Goal: Task Accomplishment & Management: Complete application form

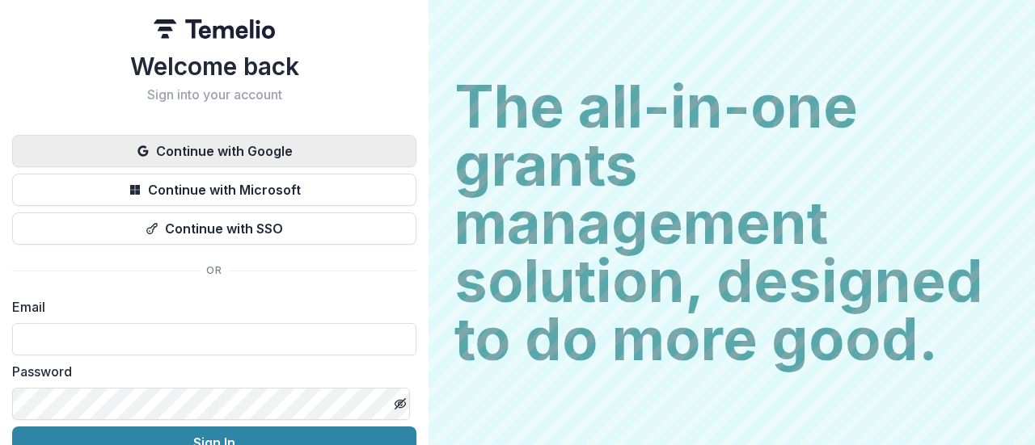
click at [241, 141] on button "Continue with Google" at bounding box center [214, 151] width 404 height 32
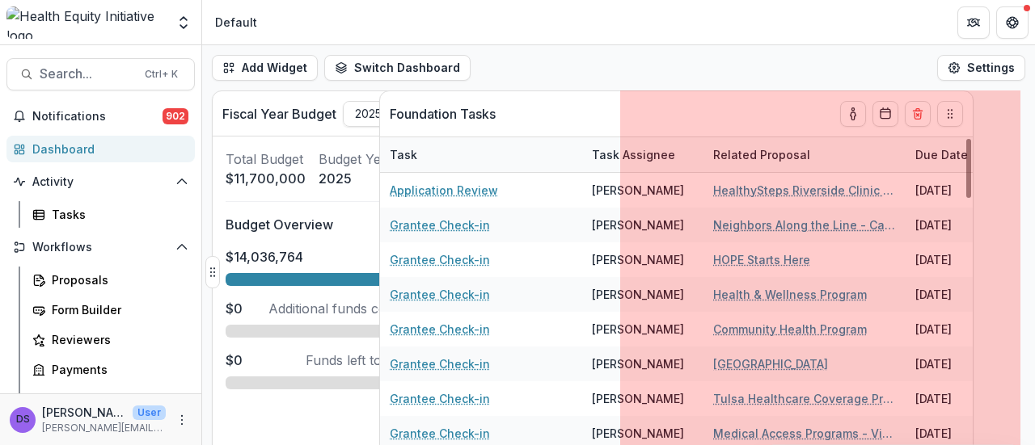
drag, startPoint x: 619, startPoint y: 272, endPoint x: 377, endPoint y: 291, distance: 243.3
click at [377, 291] on div "Foundation Tasks Task Task Assignee Related Proposal Due Date Application Revie…" at bounding box center [618, 268] width 833 height 355
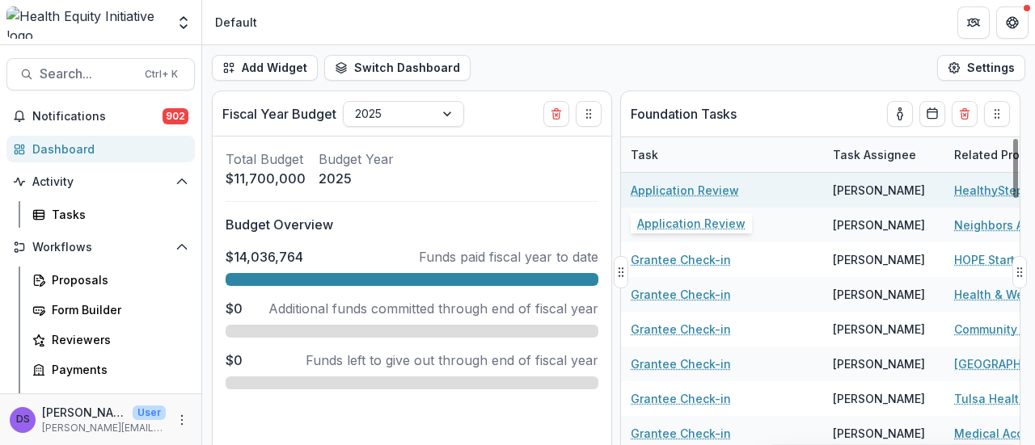
click at [680, 191] on link "Application Review" at bounding box center [684, 190] width 108 height 17
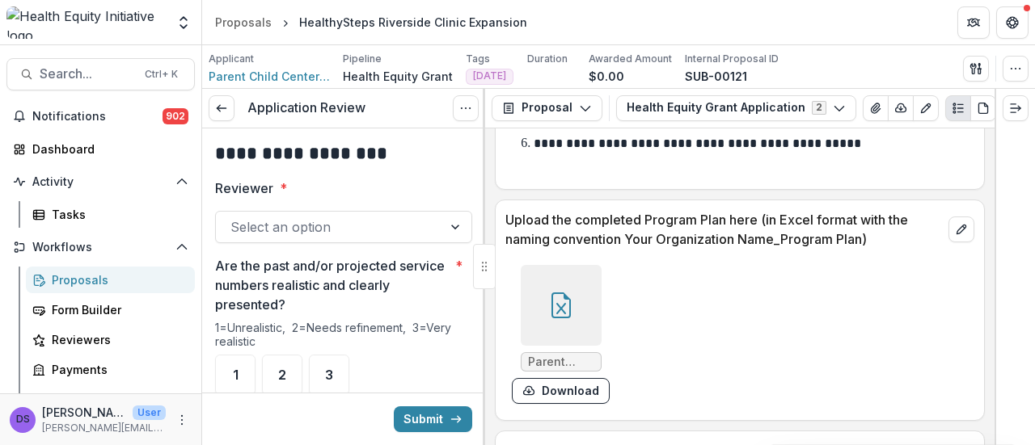
scroll to position [5518, 0]
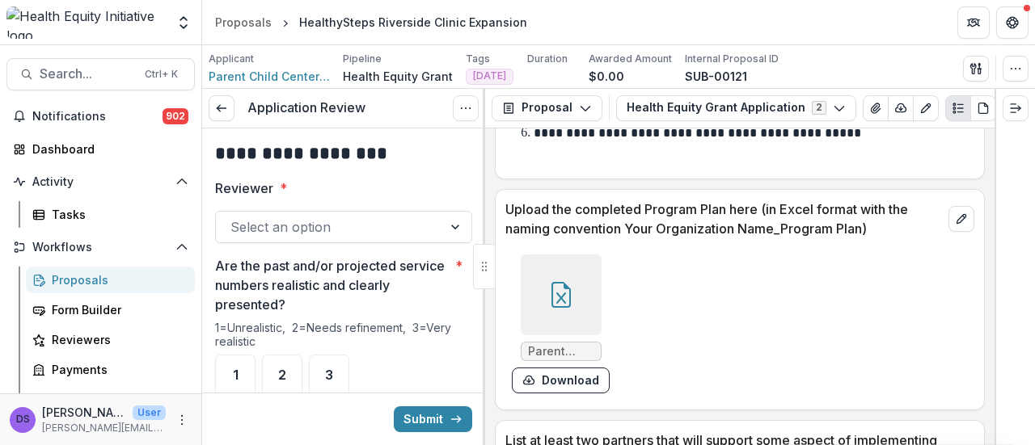
click at [556, 282] on icon at bounding box center [561, 295] width 26 height 26
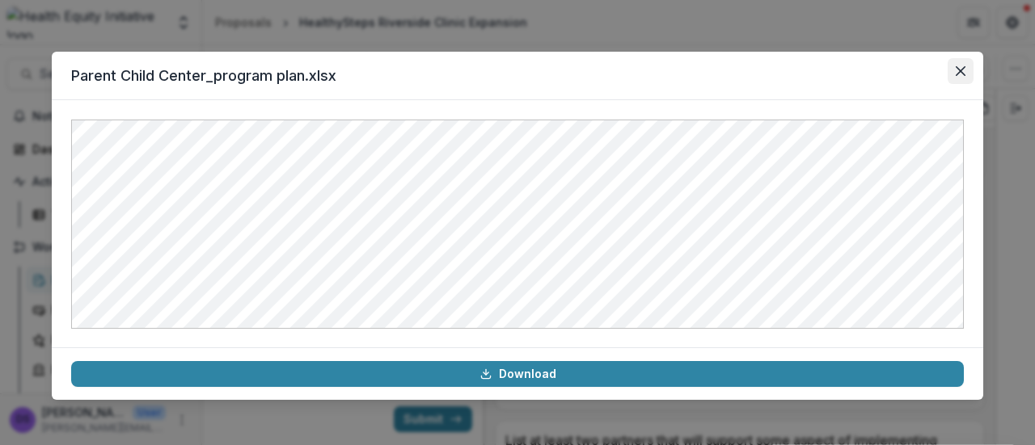
click at [951, 70] on button "Close" at bounding box center [960, 71] width 26 height 26
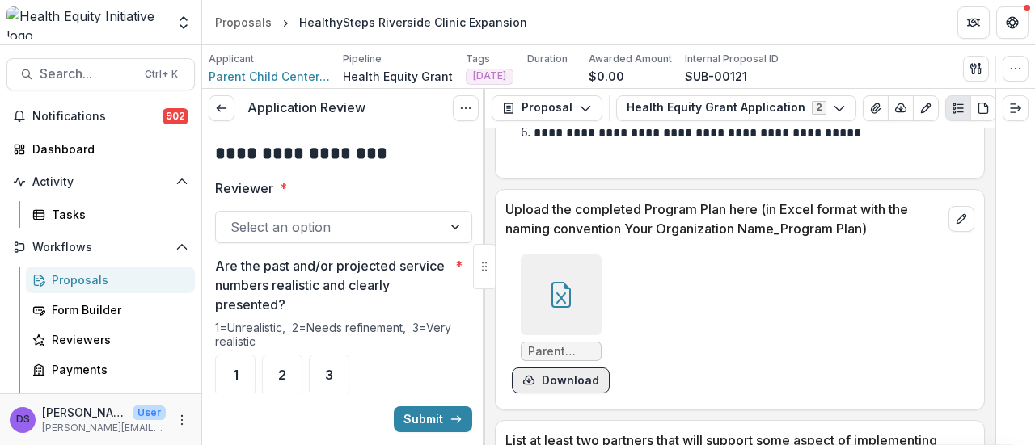
click at [576, 368] on button "Download" at bounding box center [561, 381] width 98 height 26
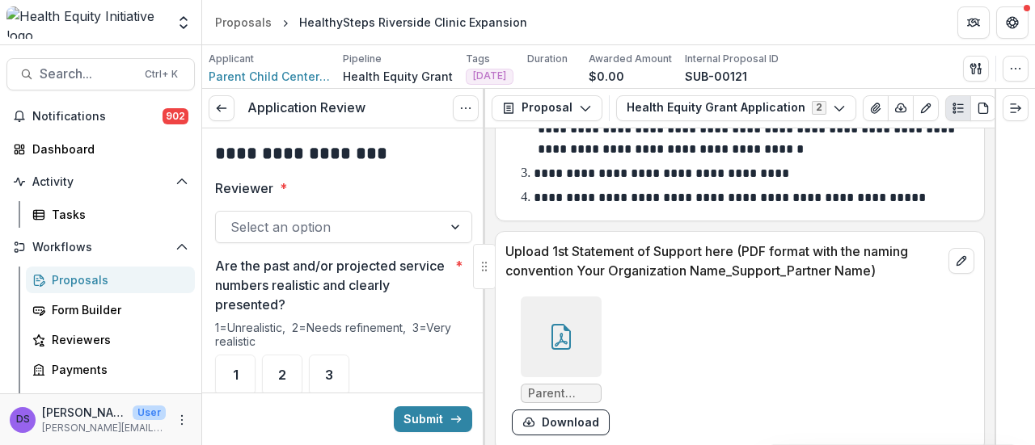
scroll to position [6493, 0]
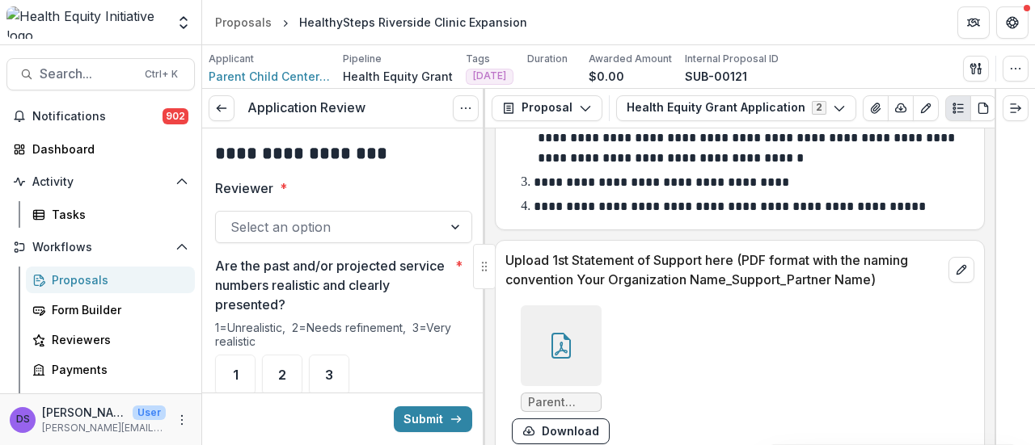
click at [575, 339] on div at bounding box center [561, 346] width 81 height 81
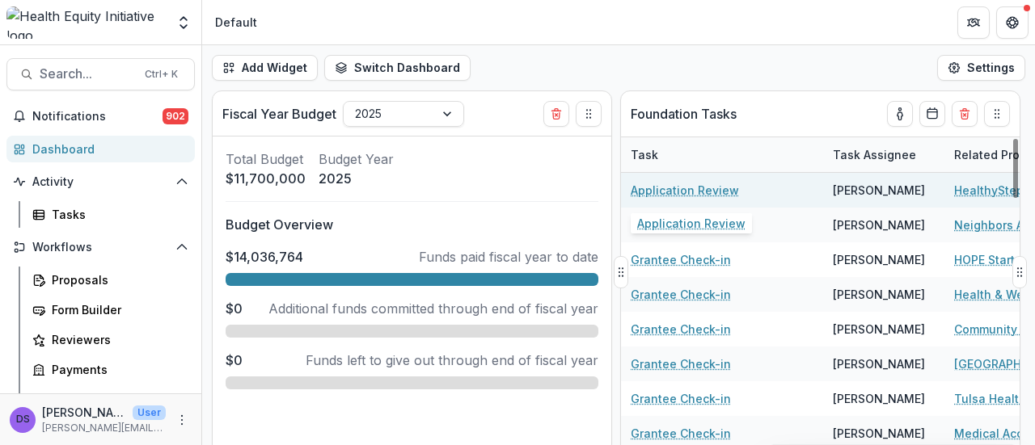
click at [702, 185] on link "Application Review" at bounding box center [684, 190] width 108 height 17
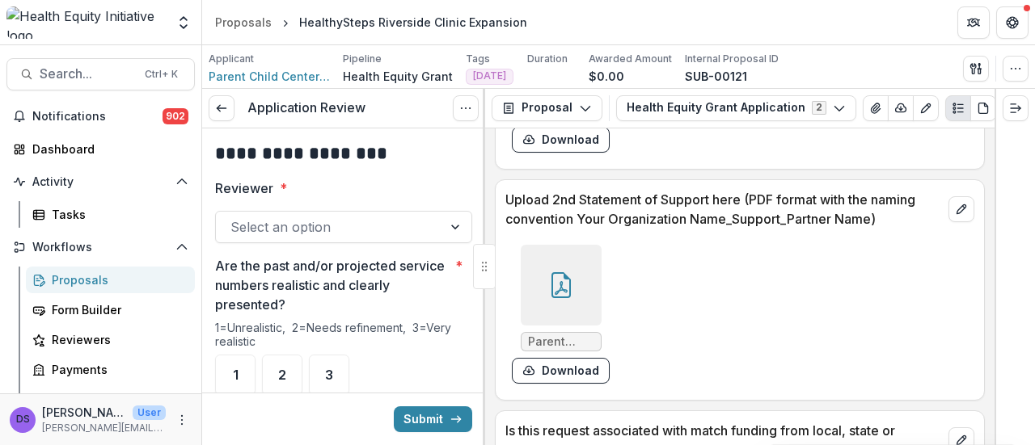
scroll to position [6786, 0]
click at [564, 271] on icon at bounding box center [561, 284] width 26 height 26
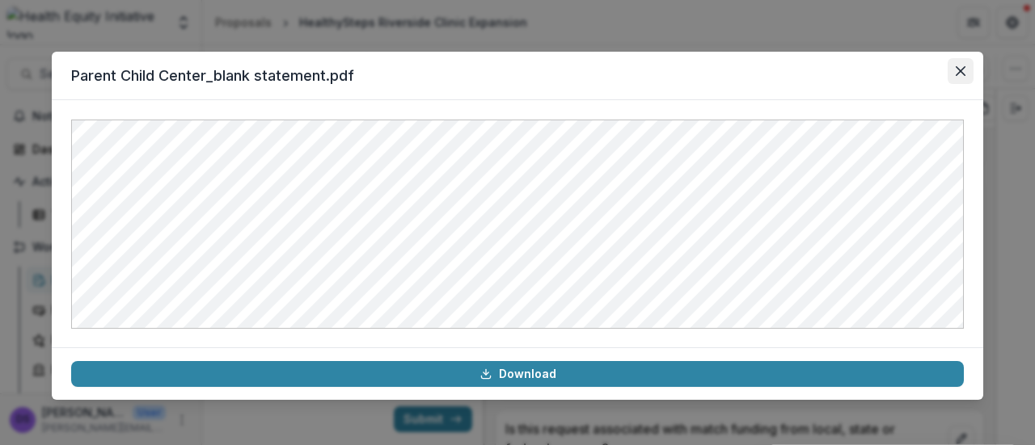
click at [968, 64] on button "Close" at bounding box center [960, 71] width 26 height 26
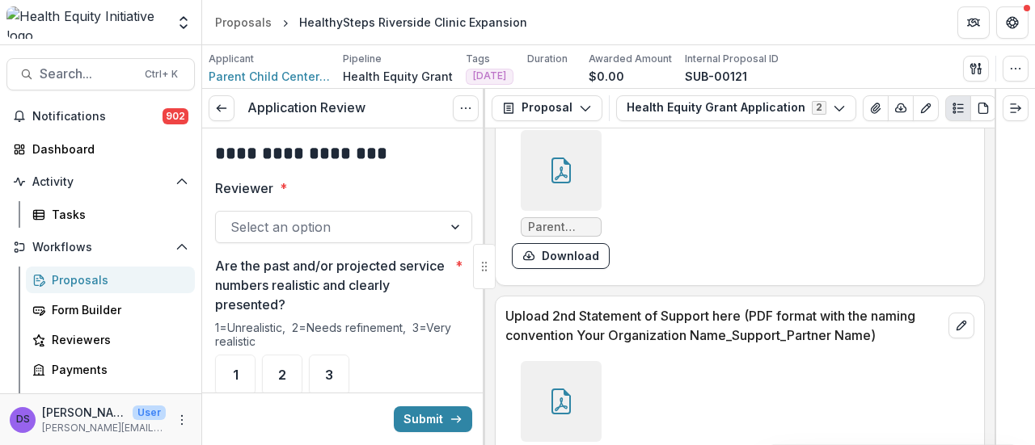
scroll to position [6666, 0]
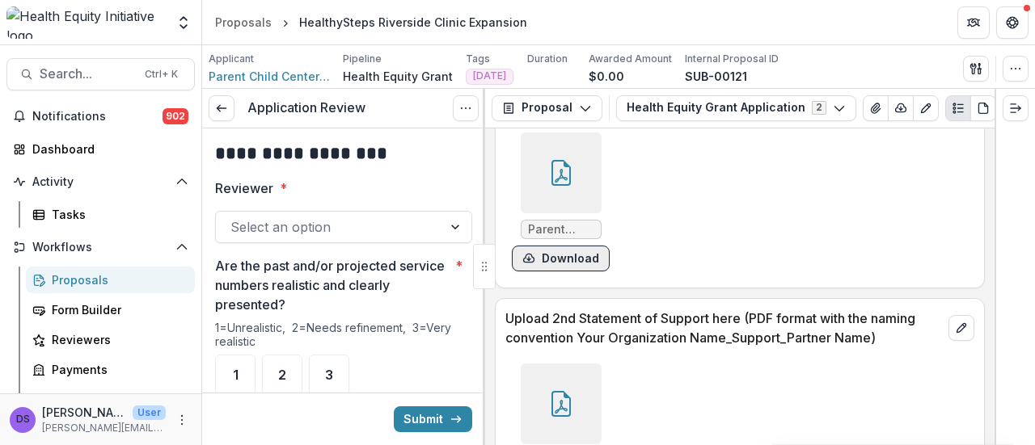
click at [554, 246] on button "Download" at bounding box center [561, 259] width 98 height 26
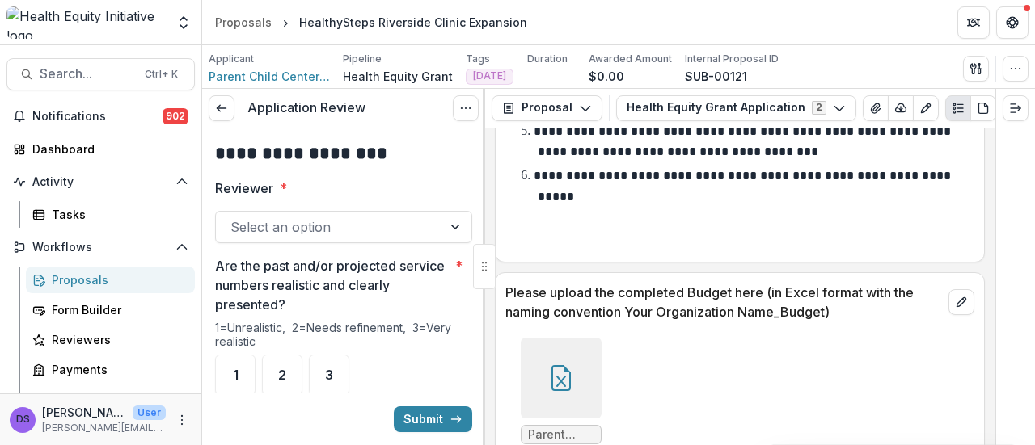
scroll to position [7456, 0]
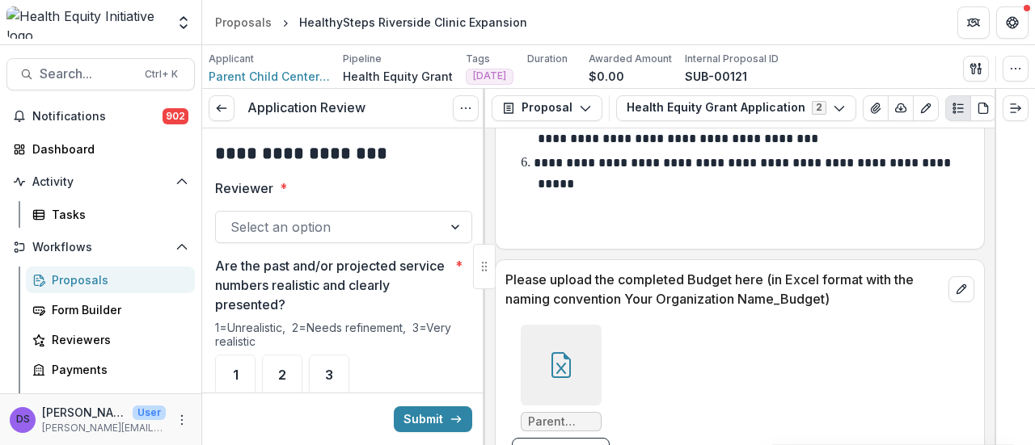
click at [587, 325] on div at bounding box center [561, 365] width 81 height 81
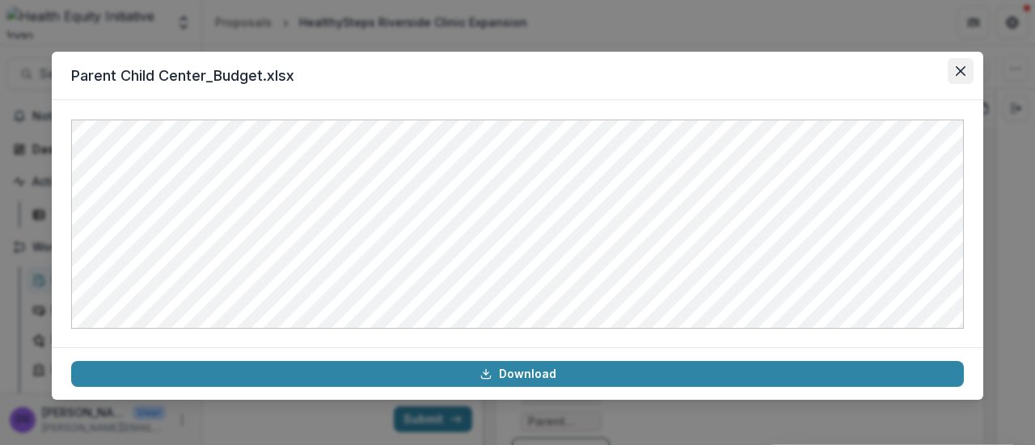
click at [967, 67] on button "Close" at bounding box center [960, 71] width 26 height 26
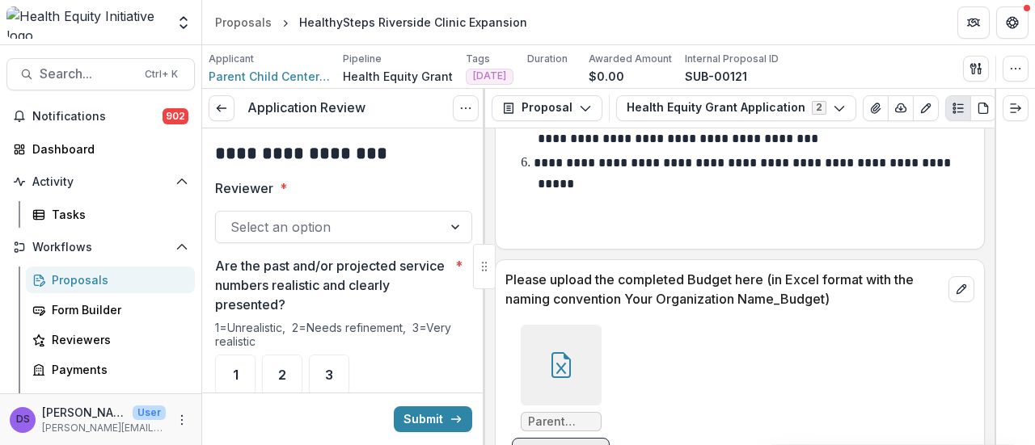
click at [579, 438] on button "Download" at bounding box center [561, 451] width 98 height 26
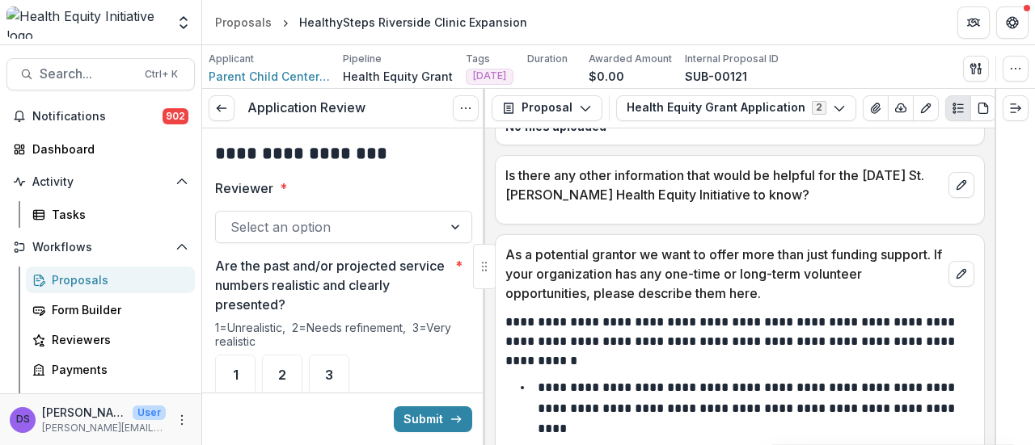
scroll to position [11731, 0]
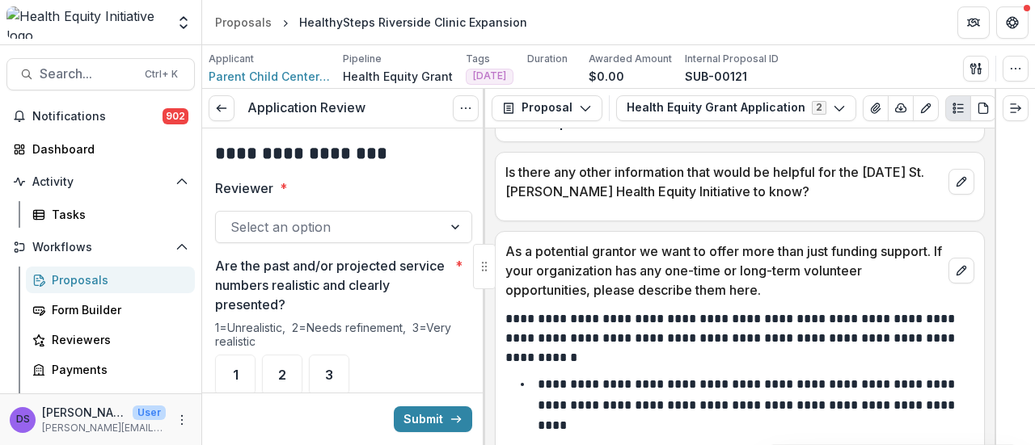
click at [442, 235] on div at bounding box center [456, 227] width 29 height 31
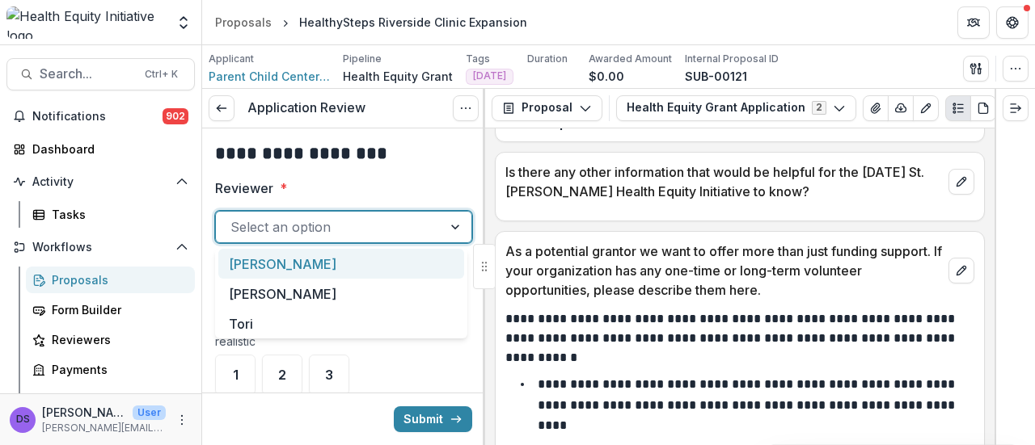
click at [265, 258] on div "Ana" at bounding box center [341, 264] width 246 height 30
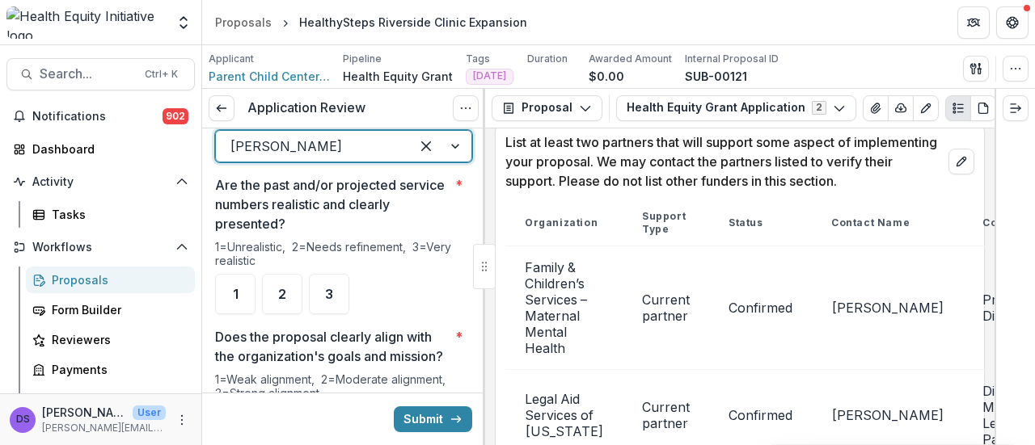
scroll to position [5813, 0]
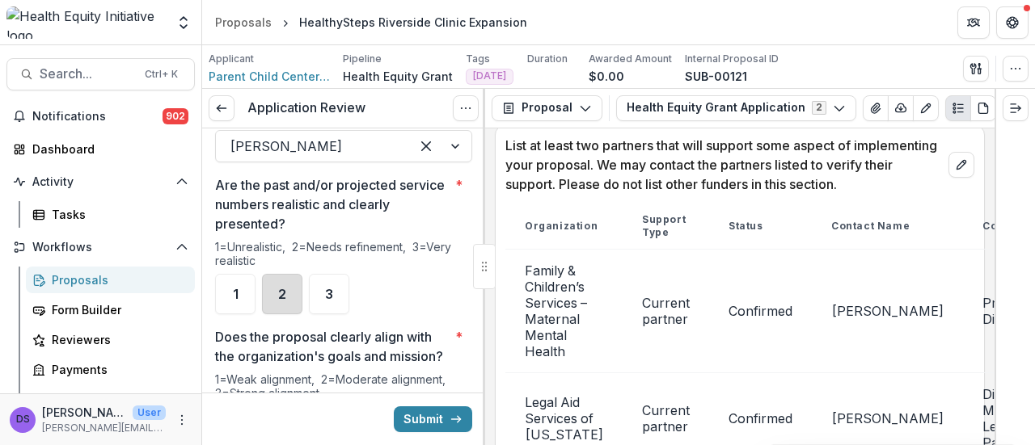
click at [292, 293] on div "2" at bounding box center [282, 294] width 40 height 40
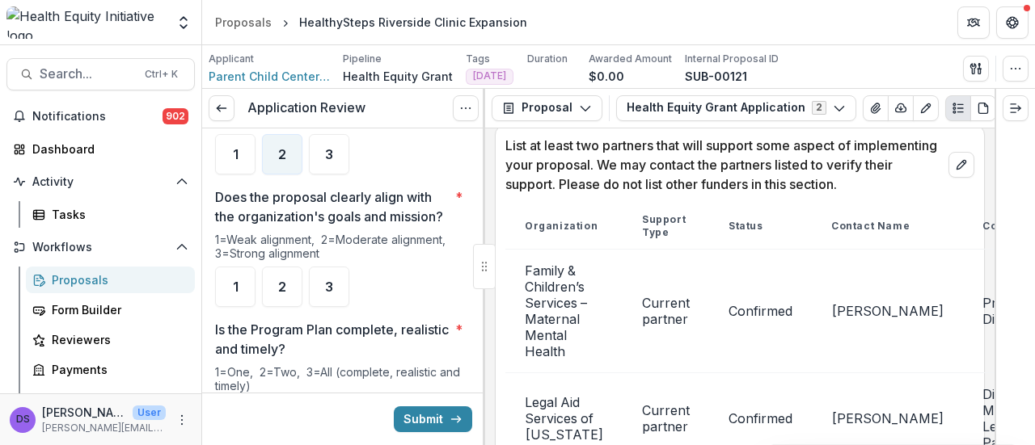
scroll to position [238, 0]
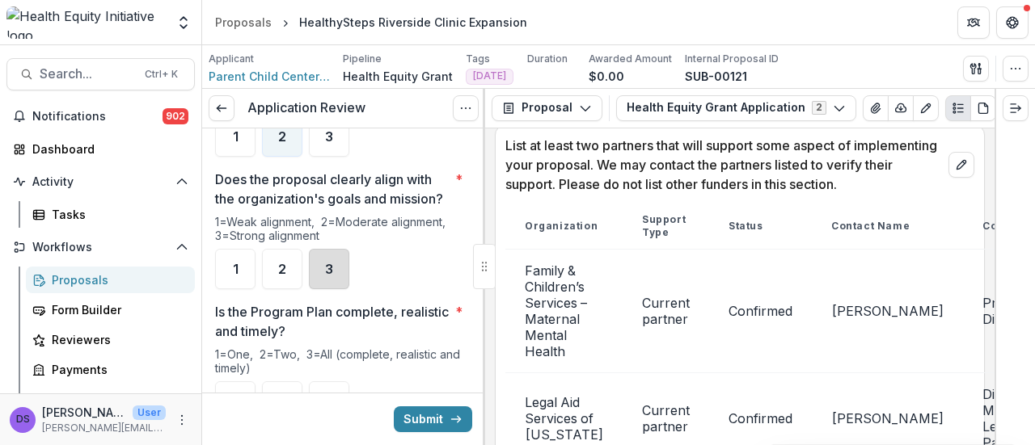
click at [318, 289] on div "3" at bounding box center [329, 269] width 40 height 40
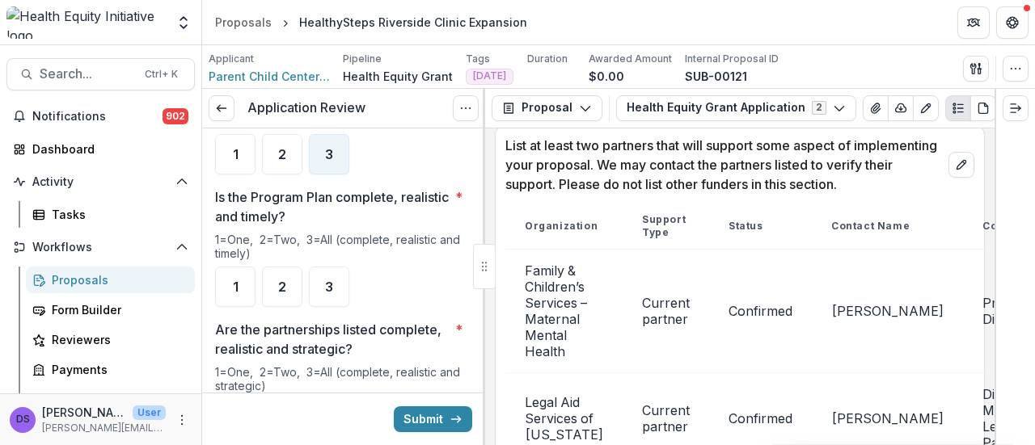
scroll to position [355, 0]
click at [335, 305] on div "3" at bounding box center [329, 285] width 40 height 40
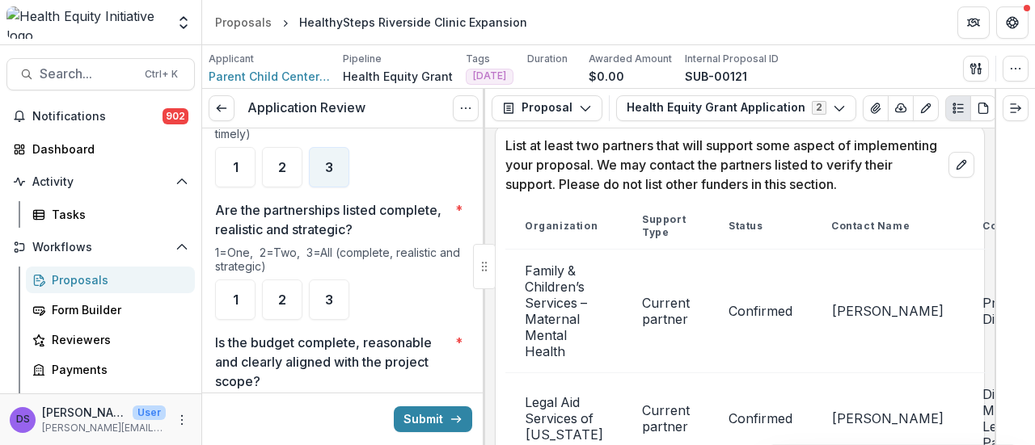
scroll to position [480, 0]
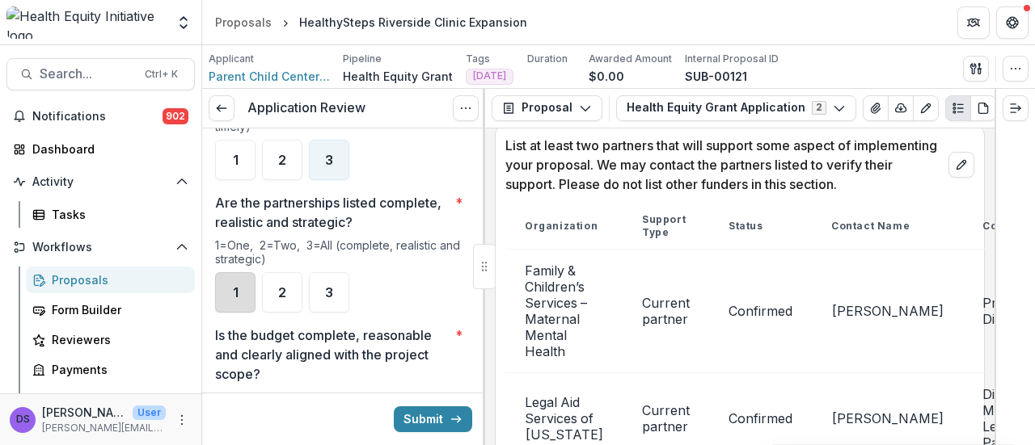
click at [233, 298] on div "1" at bounding box center [235, 292] width 40 height 40
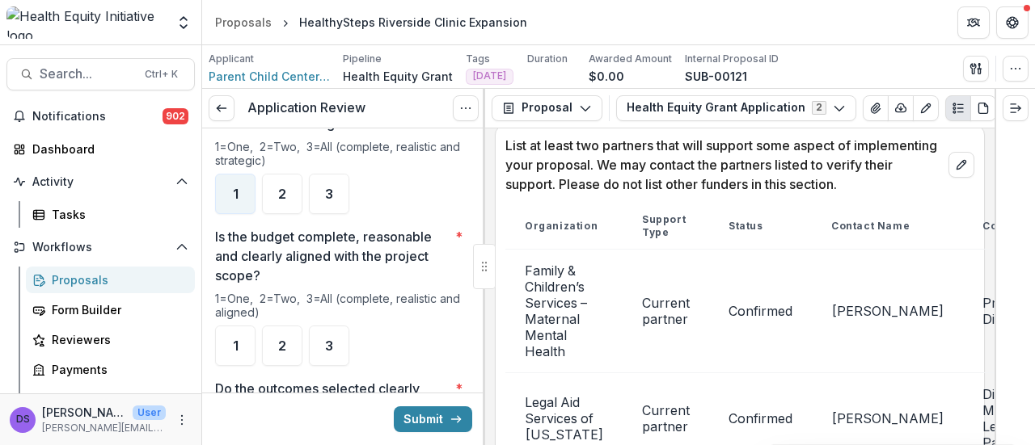
scroll to position [581, 0]
click at [323, 359] on div "3" at bounding box center [329, 343] width 40 height 40
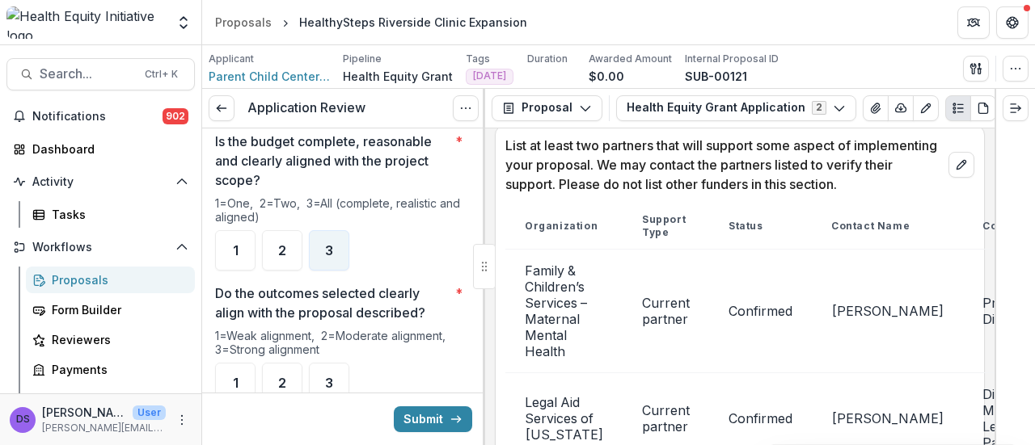
scroll to position [675, 0]
click at [273, 263] on div "2" at bounding box center [282, 250] width 40 height 40
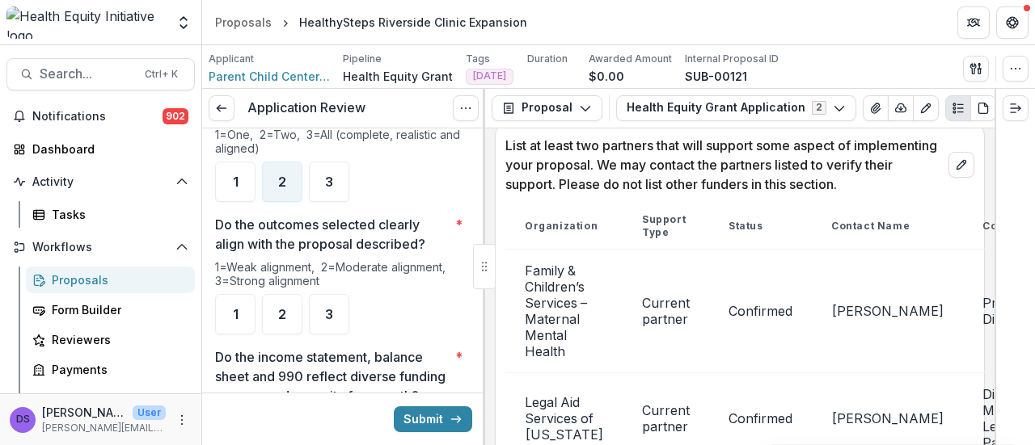
scroll to position [746, 0]
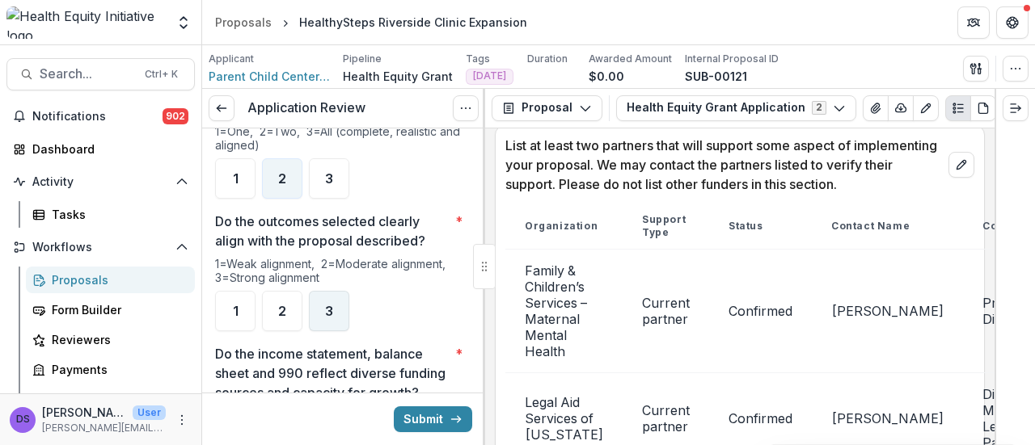
click at [326, 318] on span "3" at bounding box center [329, 311] width 8 height 13
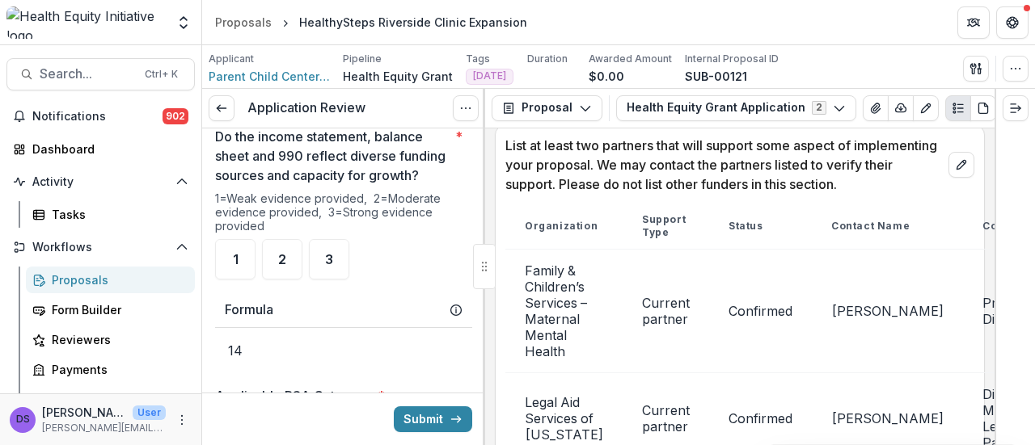
scroll to position [968, 0]
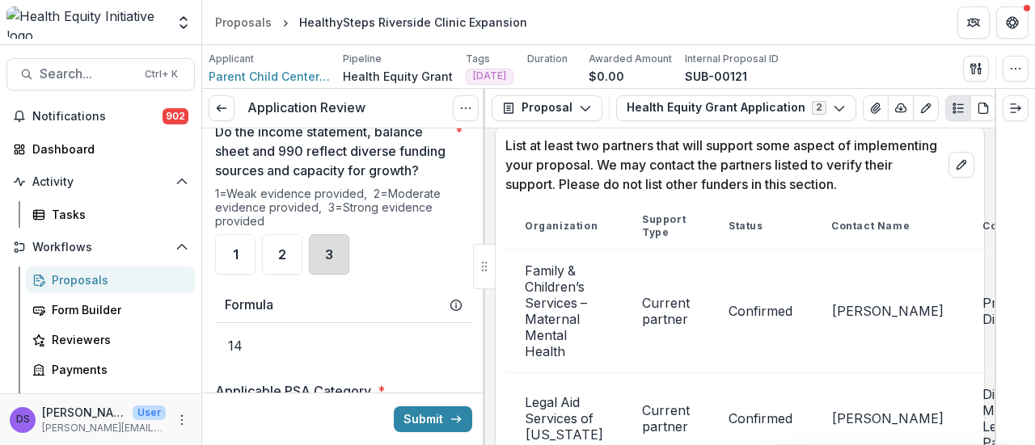
click at [322, 275] on div "3" at bounding box center [329, 254] width 40 height 40
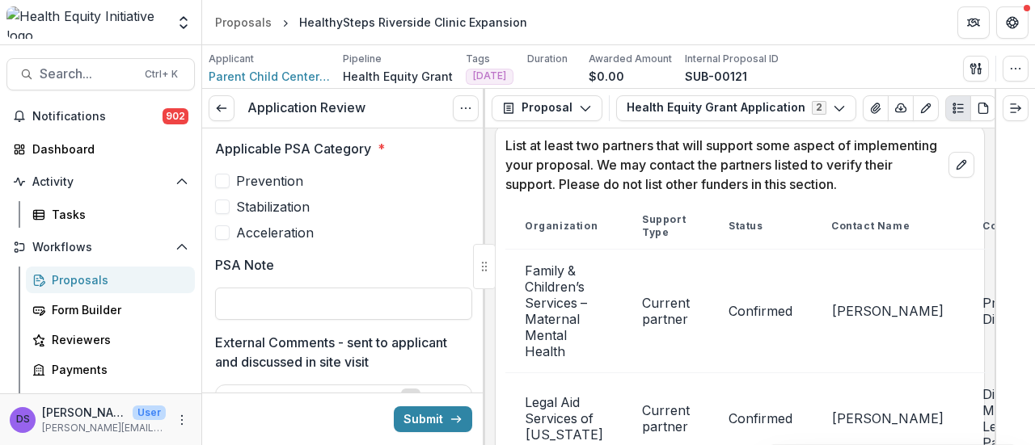
scroll to position [1212, 0]
click at [237, 190] on span "Prevention" at bounding box center [269, 180] width 67 height 19
click at [255, 242] on span "Acceleration" at bounding box center [275, 231] width 78 height 19
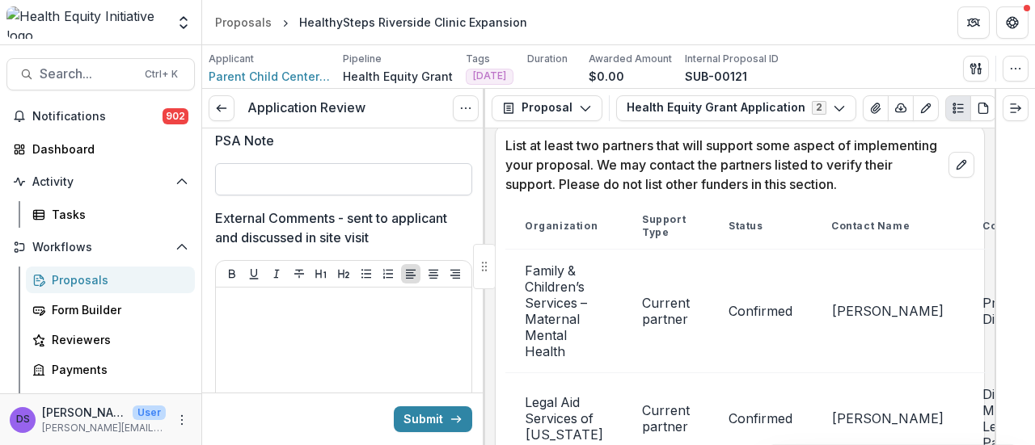
scroll to position [1336, 0]
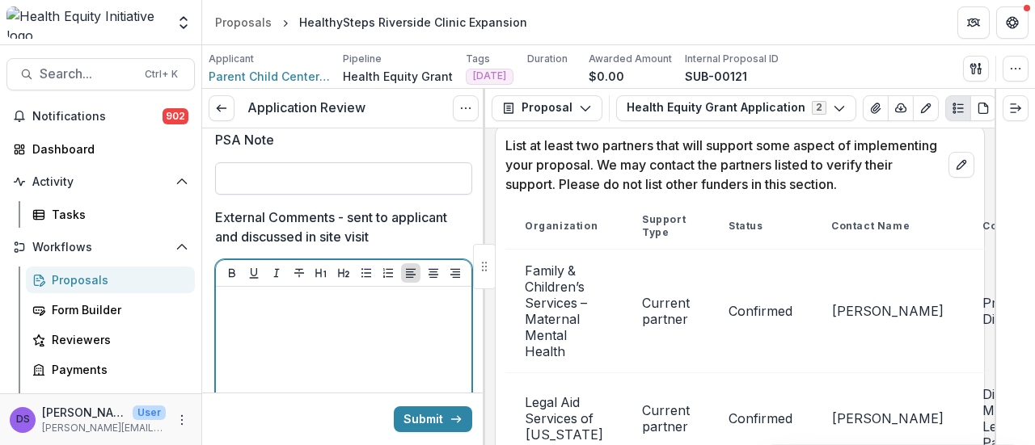
click at [265, 311] on p at bounding box center [343, 302] width 242 height 18
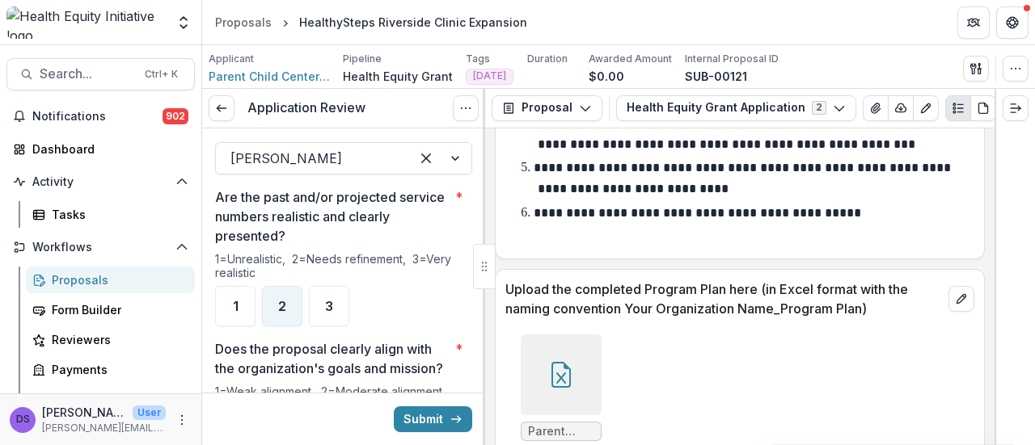
scroll to position [66, 0]
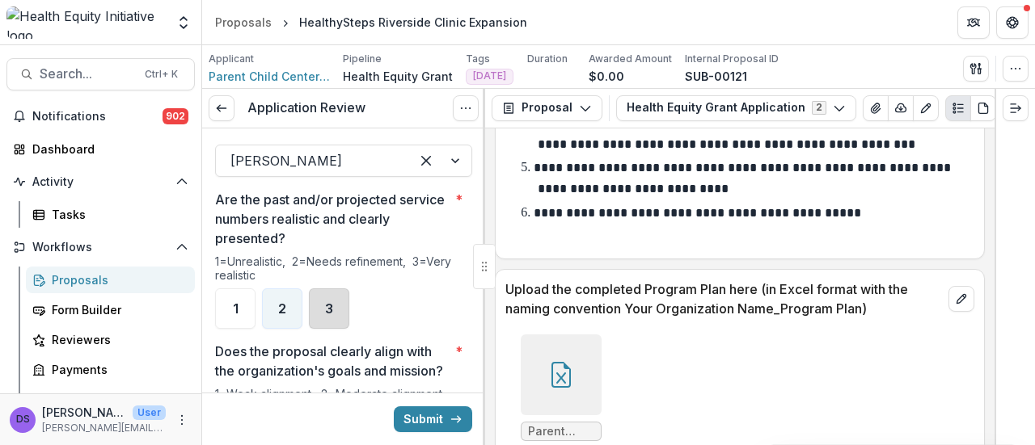
click at [317, 313] on div "3" at bounding box center [329, 309] width 40 height 40
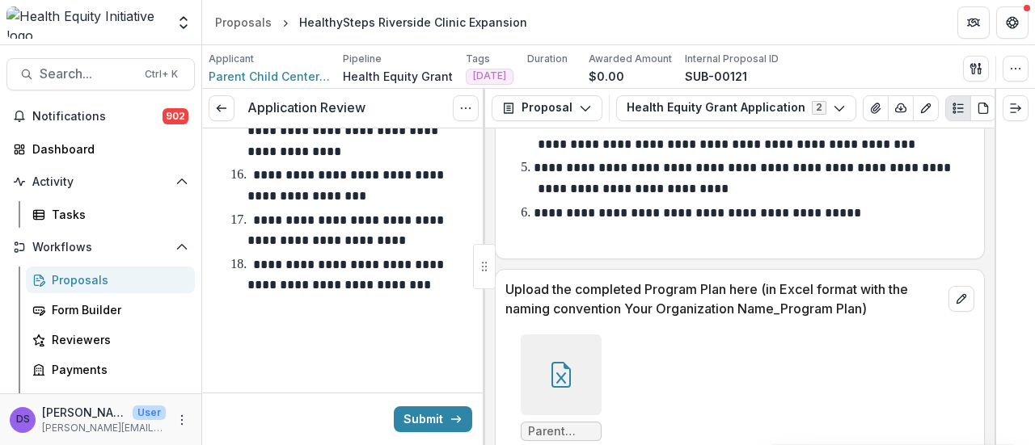
scroll to position [3153, 0]
click at [451, 419] on line "submit" at bounding box center [455, 419] width 9 height 0
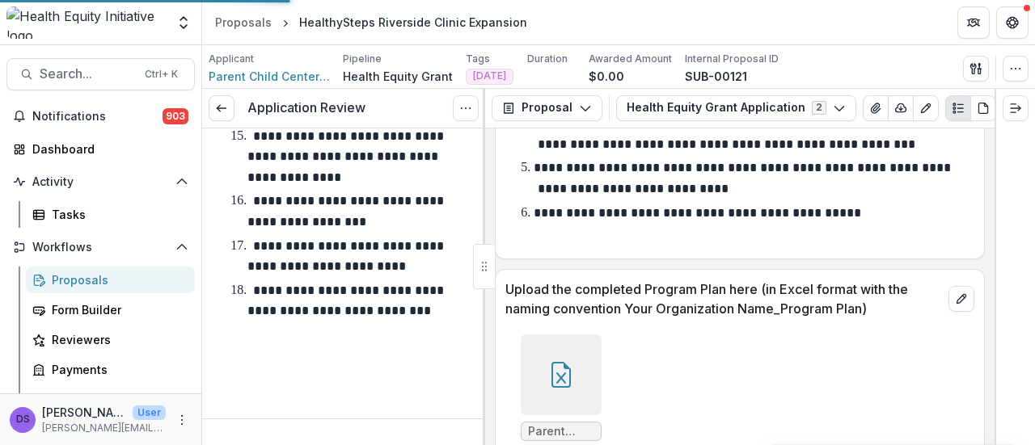
scroll to position [3127, 0]
